Goal: Navigation & Orientation: Understand site structure

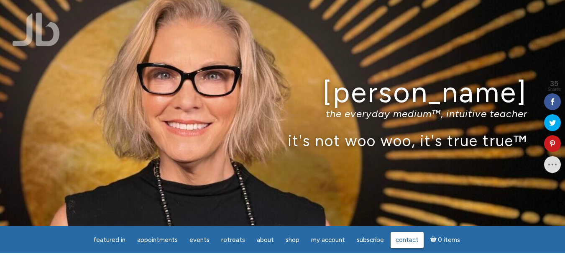
click at [401, 237] on span "Contact" at bounding box center [406, 240] width 23 height 8
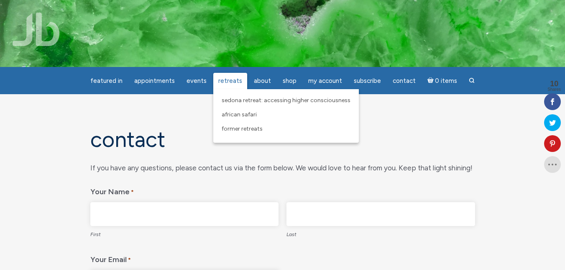
click at [227, 82] on span "Retreats" at bounding box center [230, 81] width 24 height 8
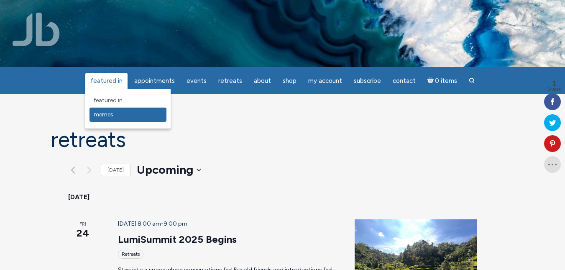
click at [109, 113] on span "Memes" at bounding box center [104, 114] width 20 height 7
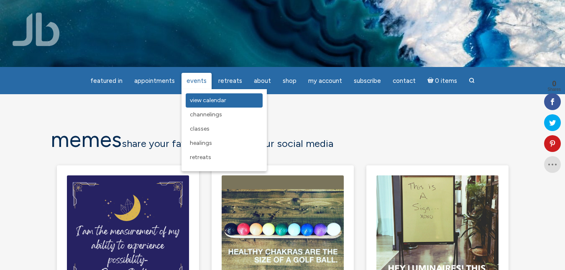
click at [193, 98] on span "View Calendar" at bounding box center [208, 100] width 36 height 7
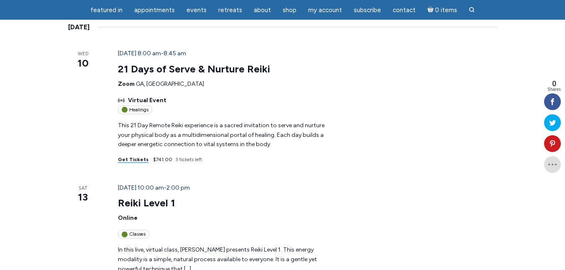
scroll to position [84, 0]
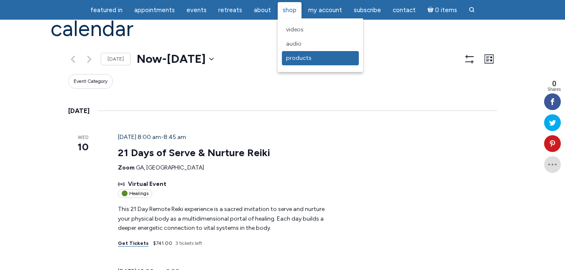
click at [299, 63] on link "Products" at bounding box center [320, 58] width 77 height 14
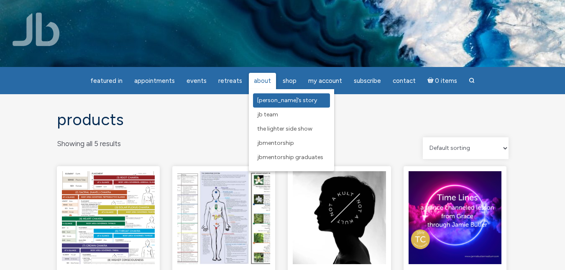
click at [265, 100] on span "[PERSON_NAME]’s Story" at bounding box center [287, 100] width 60 height 7
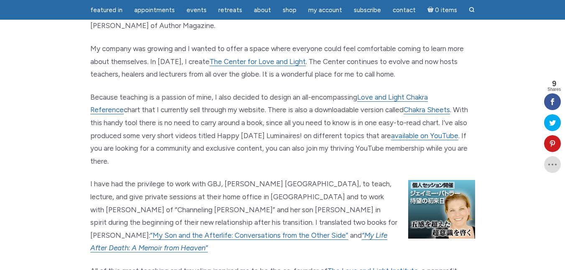
scroll to position [836, 0]
